Goal: Navigation & Orientation: Find specific page/section

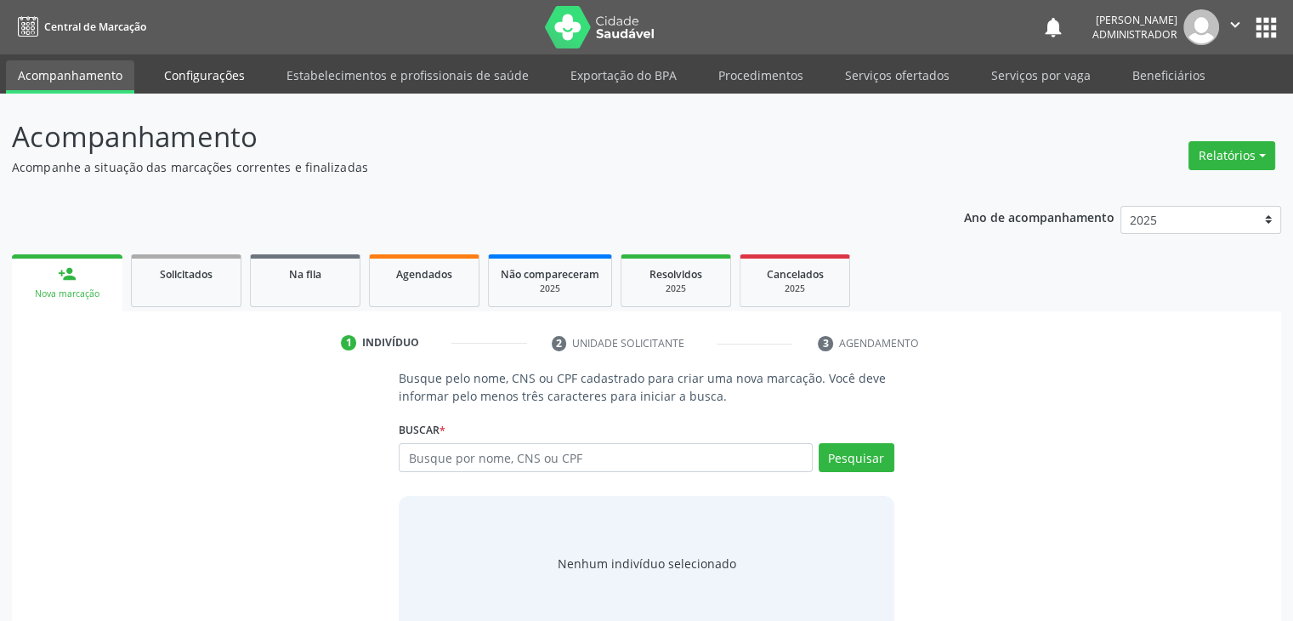
click at [190, 68] on link "Configurações" at bounding box center [204, 75] width 105 height 30
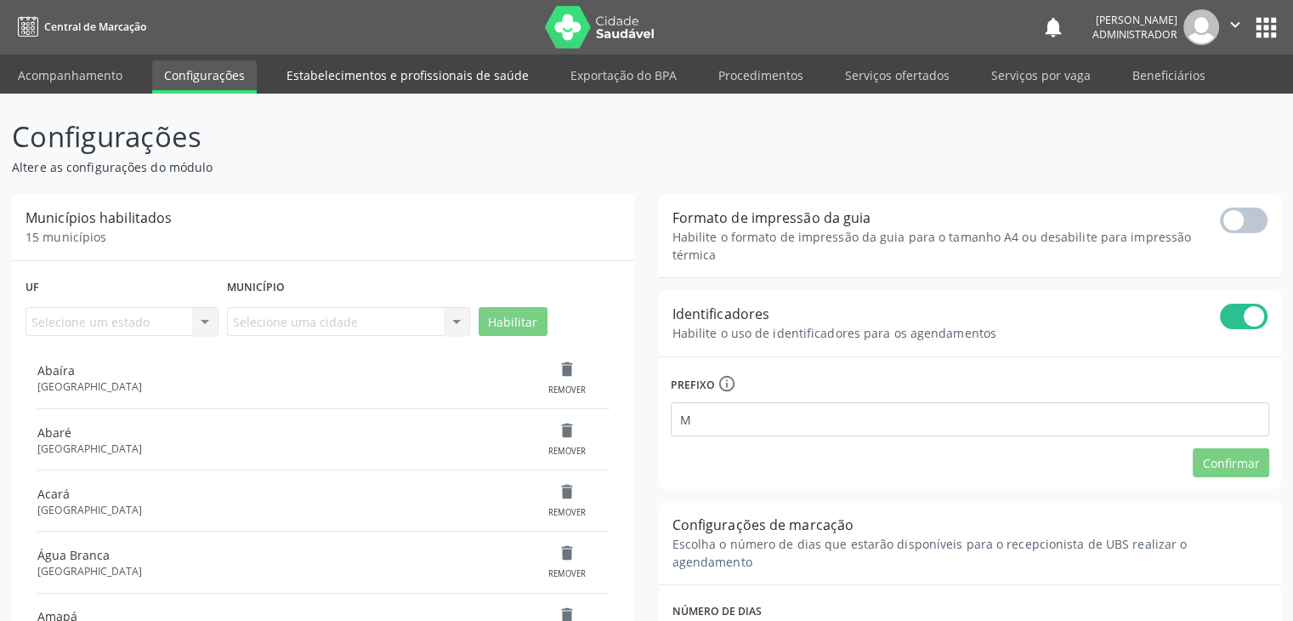
click at [367, 79] on link "Estabelecimentos e profissionais de saúde" at bounding box center [408, 75] width 266 height 30
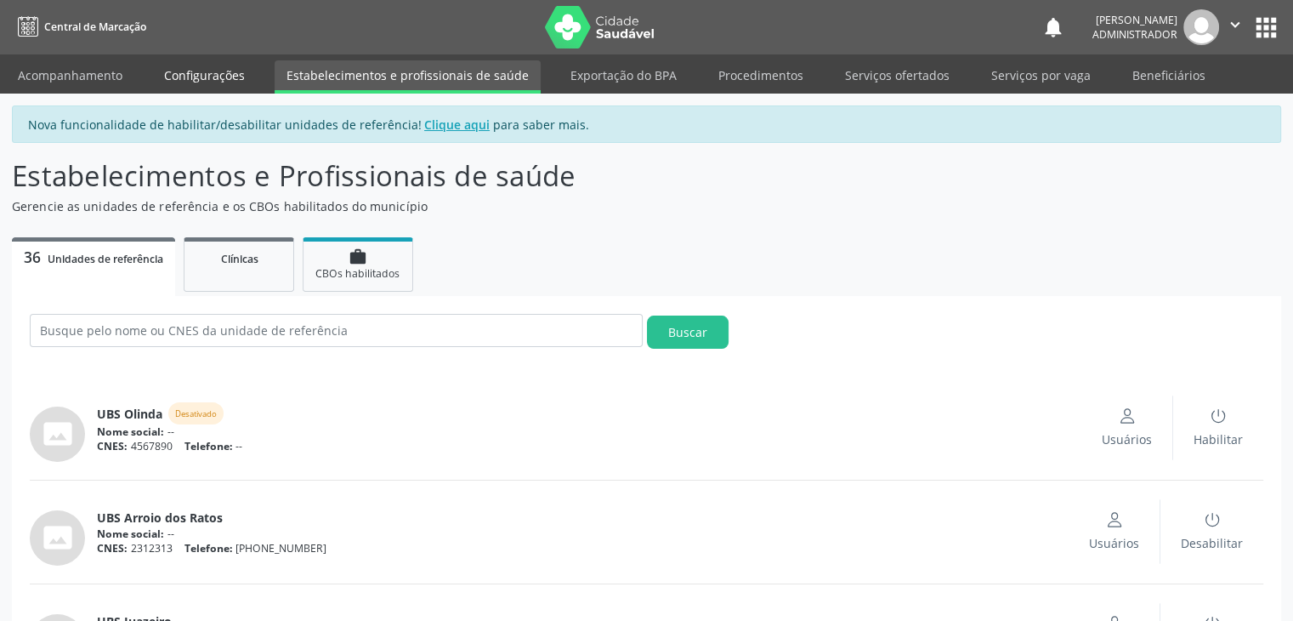
click at [207, 86] on link "Configurações" at bounding box center [204, 75] width 105 height 30
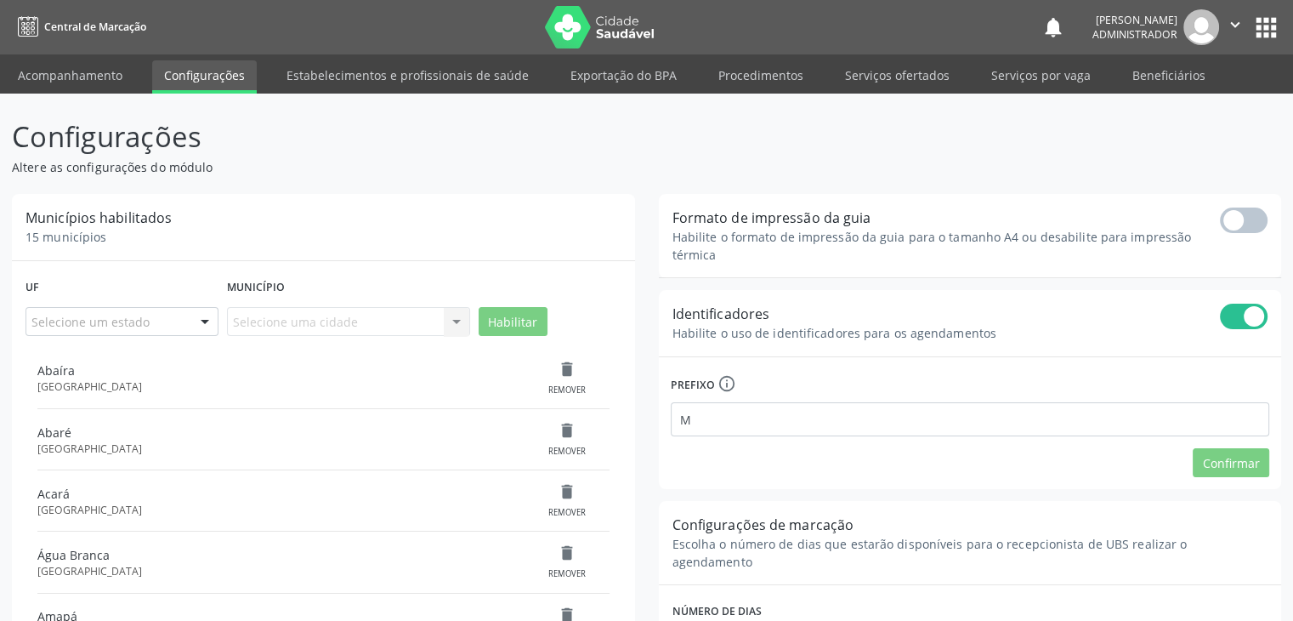
click at [1255, 21] on button "apps" at bounding box center [1267, 28] width 30 height 30
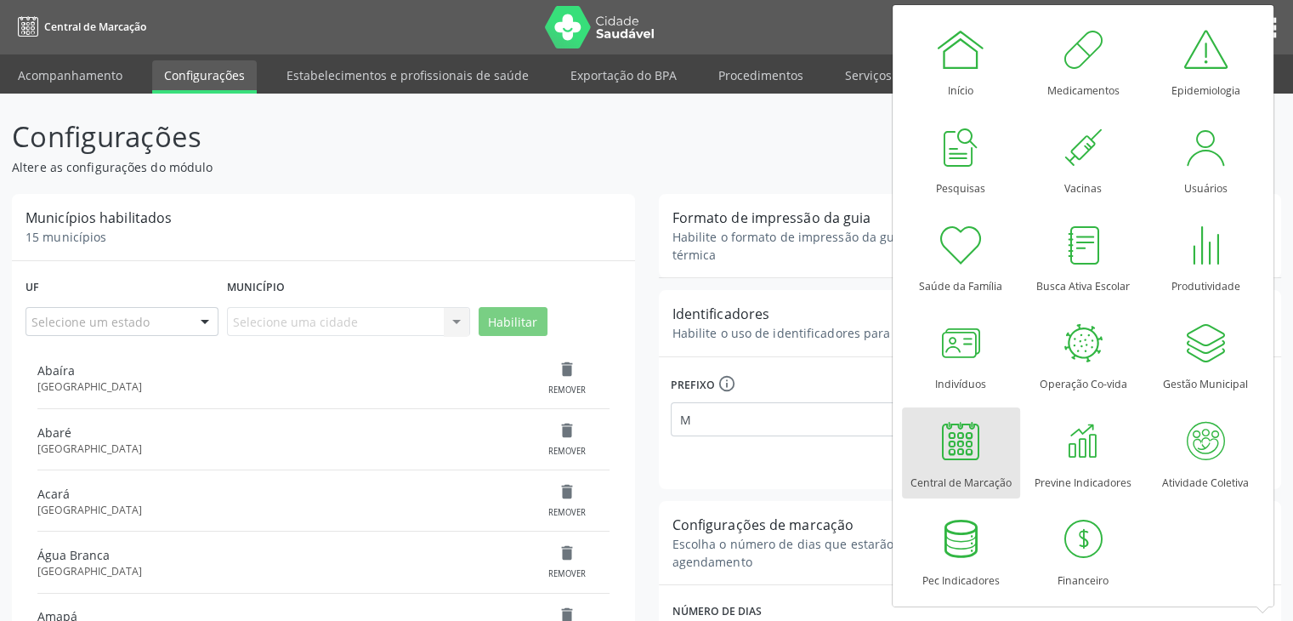
click at [498, 275] on div "Uf Selecione um estado [GEOGRAPHIC_DATA] [GEOGRAPHIC_DATA] [GEOGRAPHIC_DATA] [G…" at bounding box center [323, 311] width 605 height 73
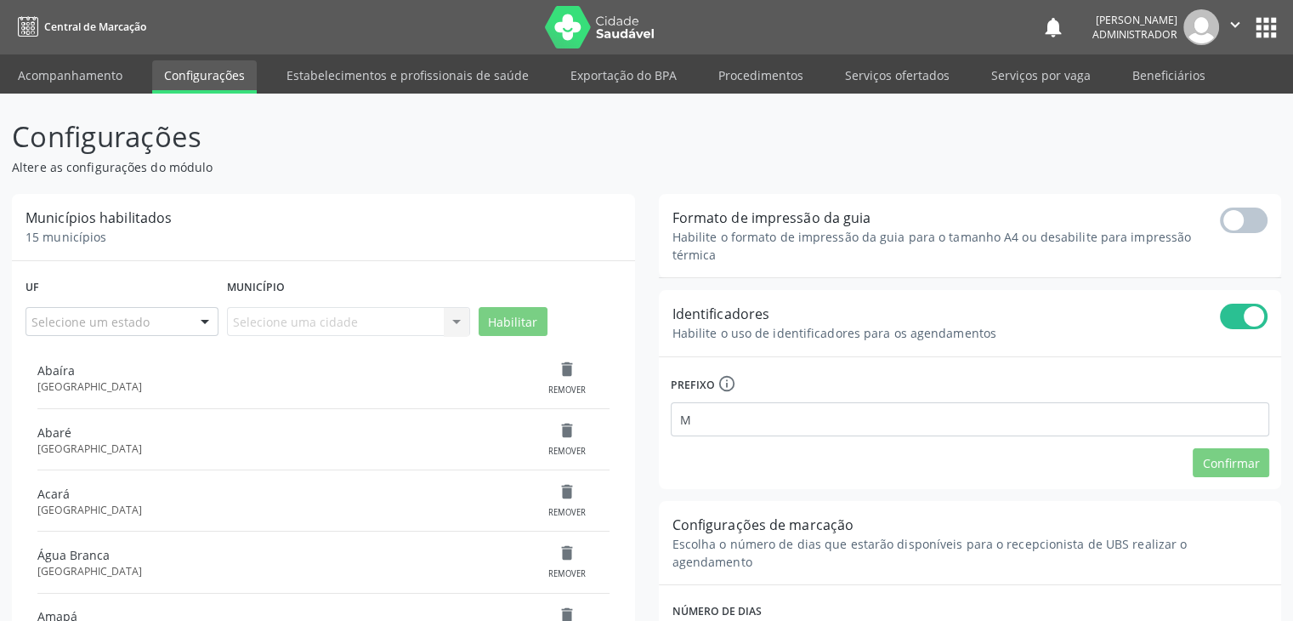
click at [420, 159] on p "Altere as configurações do módulo" at bounding box center [456, 167] width 889 height 18
click at [1269, 25] on button "apps" at bounding box center [1267, 28] width 30 height 30
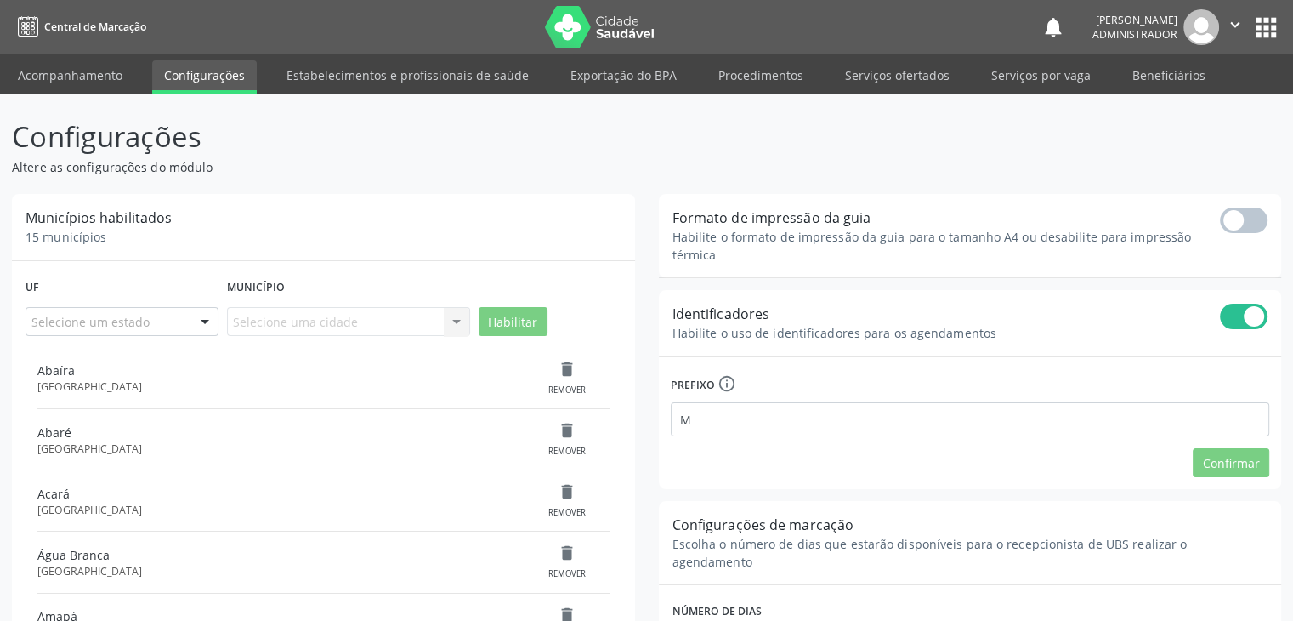
drag, startPoint x: 1106, startPoint y: 18, endPoint x: 1177, endPoint y: 31, distance: 71.9
click at [1177, 31] on div "[PERSON_NAME] Administrador" at bounding box center [1135, 27] width 85 height 29
click at [1061, 140] on header "Configurações Altere as configurações do módulo" at bounding box center [647, 146] width 1270 height 60
drag, startPoint x: 71, startPoint y: 14, endPoint x: 71, endPoint y: 29, distance: 14.5
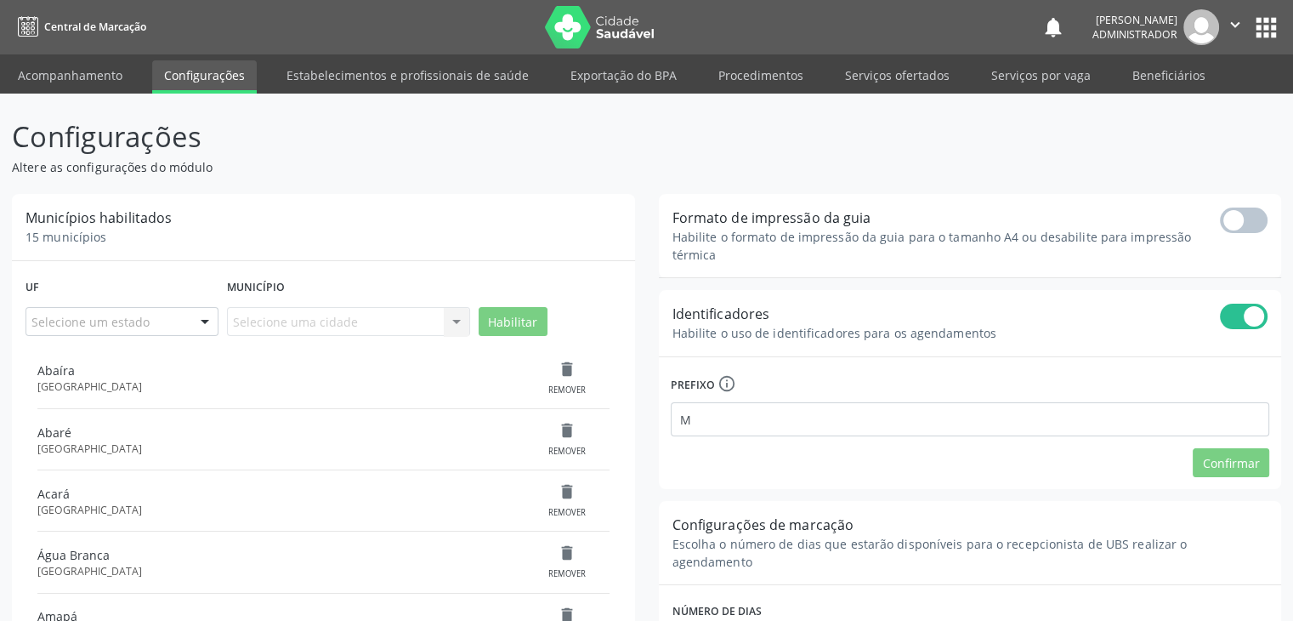
click at [71, 13] on link "Central de Marcação" at bounding box center [79, 27] width 134 height 28
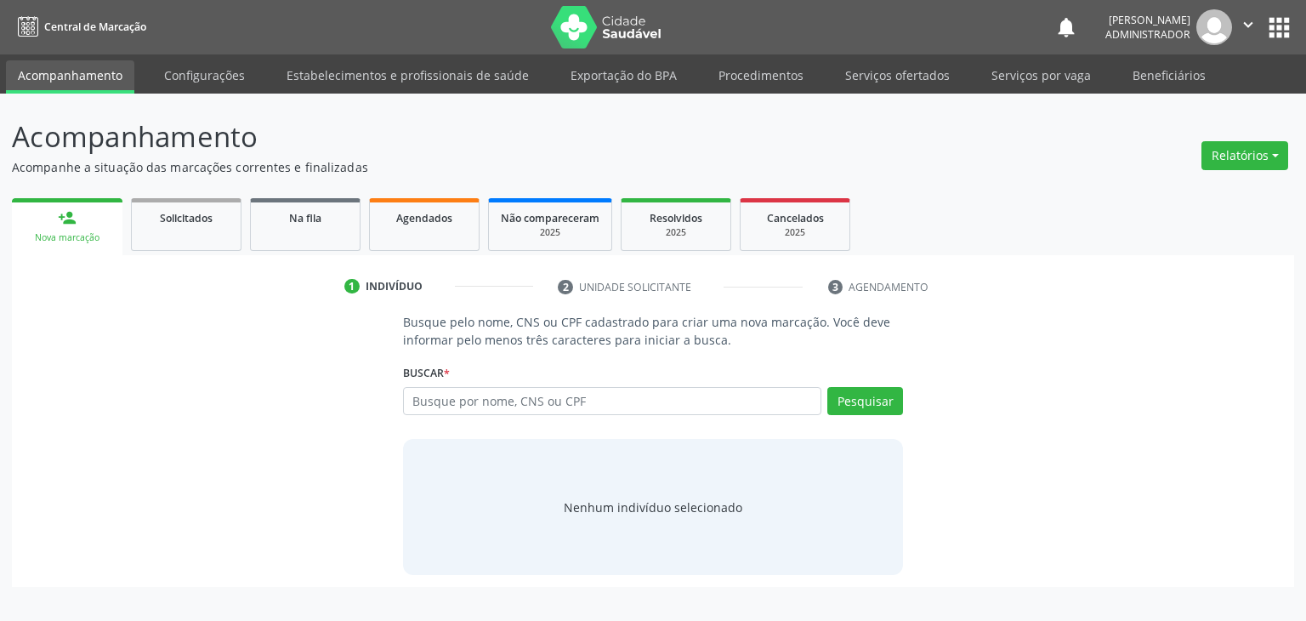
click at [71, 29] on span "Central de Marcação" at bounding box center [95, 27] width 102 height 14
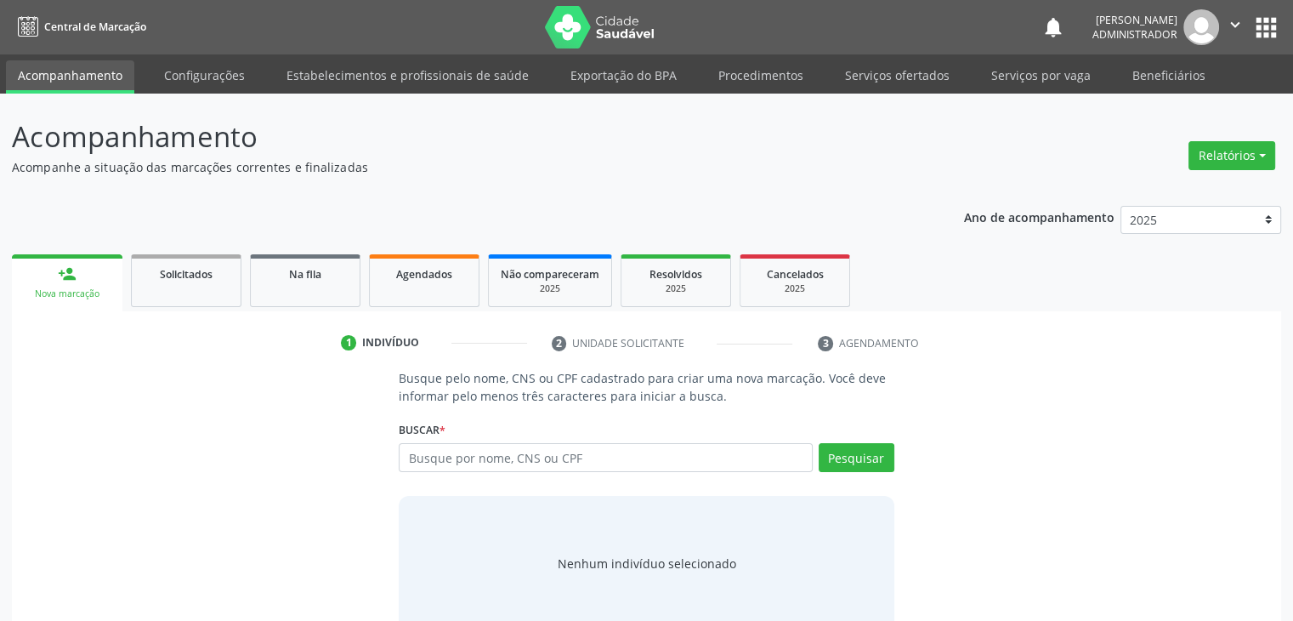
click at [610, 38] on img at bounding box center [600, 27] width 111 height 43
